Goal: Navigation & Orientation: Find specific page/section

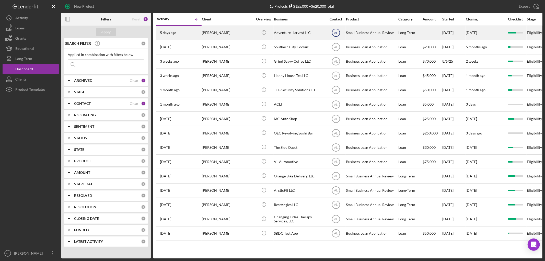
click at [334, 34] on text "AL" at bounding box center [336, 33] width 4 height 4
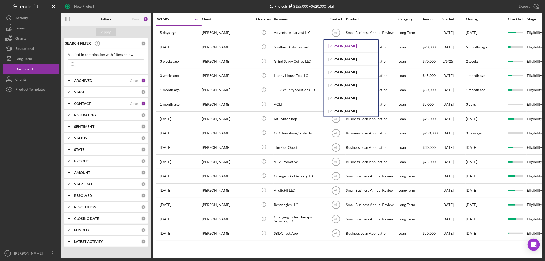
click at [335, 45] on div "[PERSON_NAME]" at bounding box center [351, 46] width 54 height 13
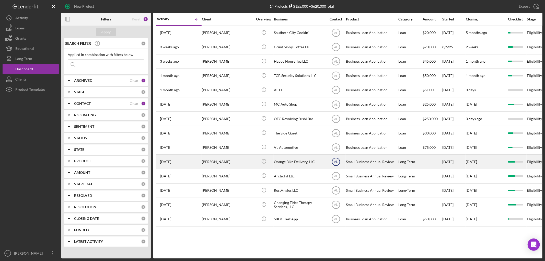
click at [336, 35] on text "AL" at bounding box center [336, 33] width 4 height 4
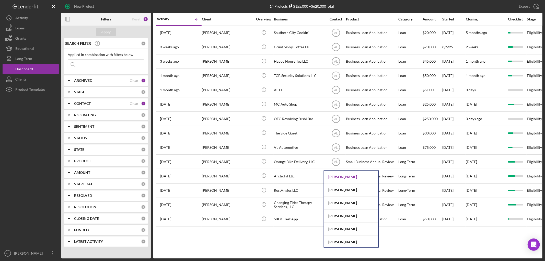
click at [344, 178] on div "[PERSON_NAME]" at bounding box center [351, 177] width 54 height 13
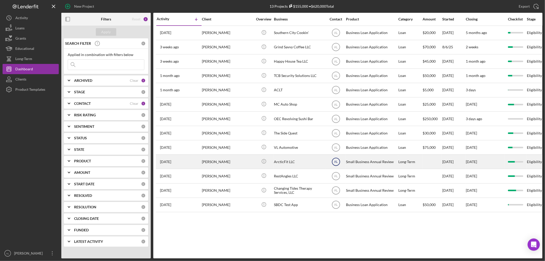
click at [336, 35] on text "AL" at bounding box center [336, 33] width 4 height 4
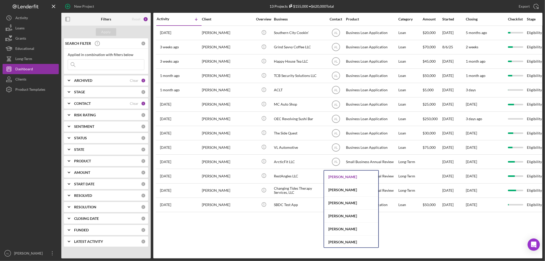
click at [344, 176] on div "[PERSON_NAME]" at bounding box center [351, 177] width 54 height 13
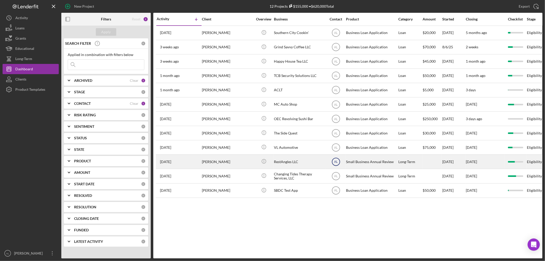
click at [335, 35] on text "AL" at bounding box center [336, 33] width 4 height 4
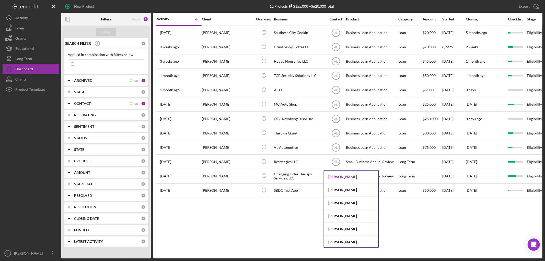
click at [344, 175] on div "[PERSON_NAME]" at bounding box center [351, 177] width 54 height 13
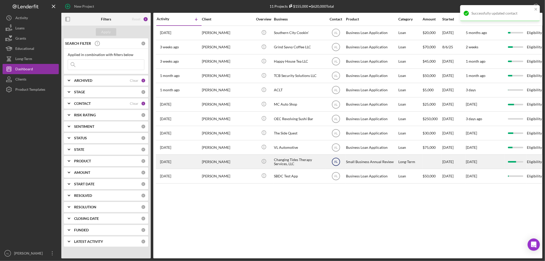
click at [334, 35] on text "AL" at bounding box center [336, 33] width 4 height 4
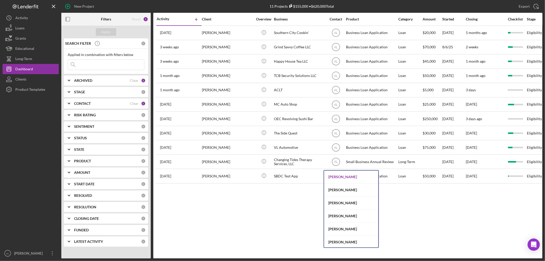
click at [336, 181] on div "[PERSON_NAME]" at bounding box center [351, 177] width 54 height 13
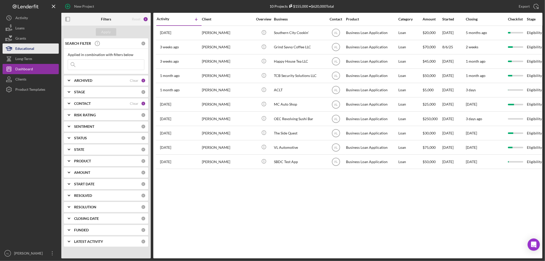
click at [29, 50] on div "Educational" at bounding box center [24, 49] width 19 height 12
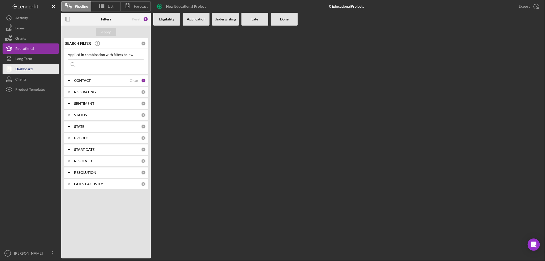
click at [37, 70] on button "Icon/Dashboard Dashboard" at bounding box center [31, 69] width 56 height 10
